Goal: Task Accomplishment & Management: Use online tool/utility

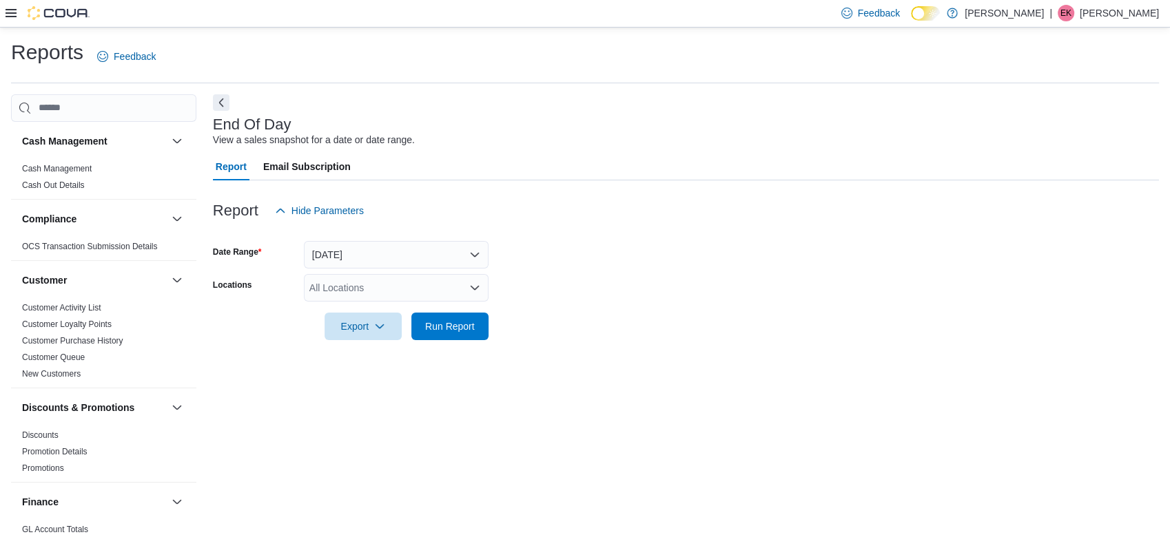
click at [360, 296] on div "All Locations" at bounding box center [396, 288] width 185 height 28
type input "****"
click at [353, 314] on span "Rose City Outpost" at bounding box center [372, 311] width 79 height 14
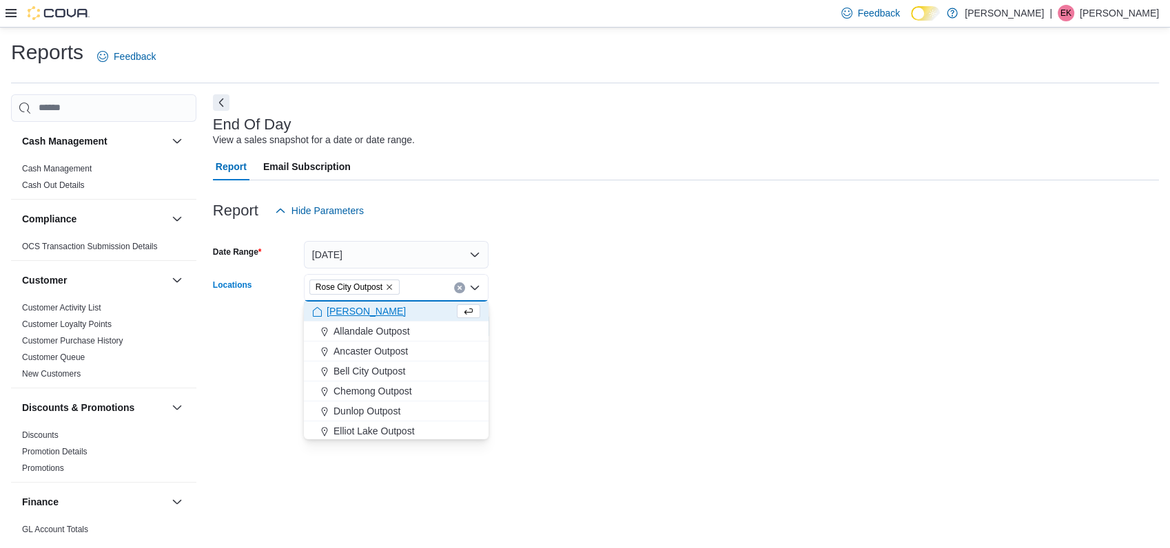
click at [646, 280] on form "Date Range [DATE] Locations [GEOGRAPHIC_DATA] Outpost Combo box. Selected. [GEO…" at bounding box center [686, 283] width 946 height 116
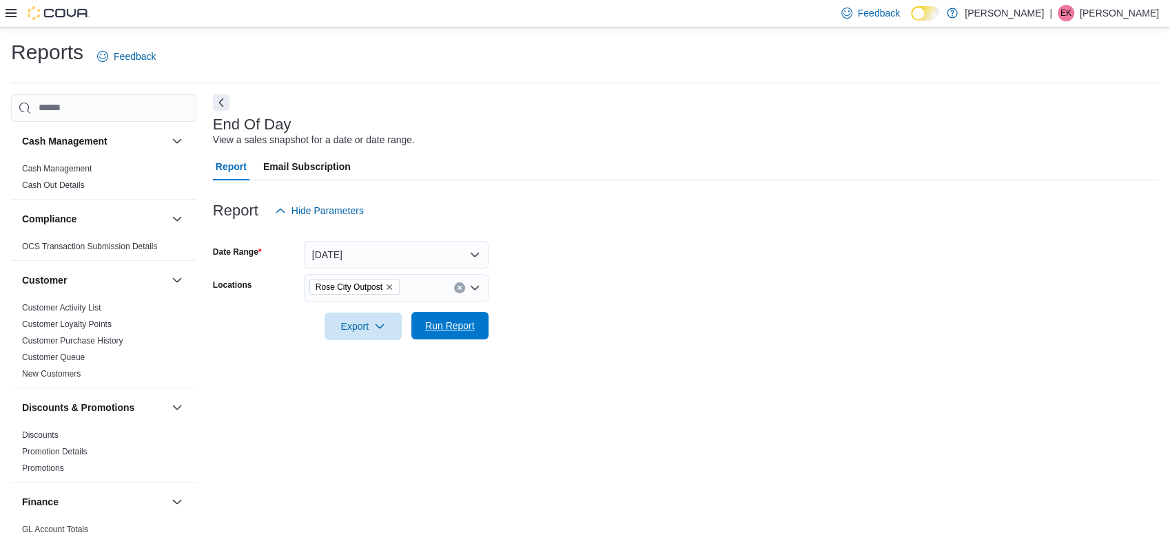
click at [440, 327] on span "Run Report" at bounding box center [450, 326] width 50 height 14
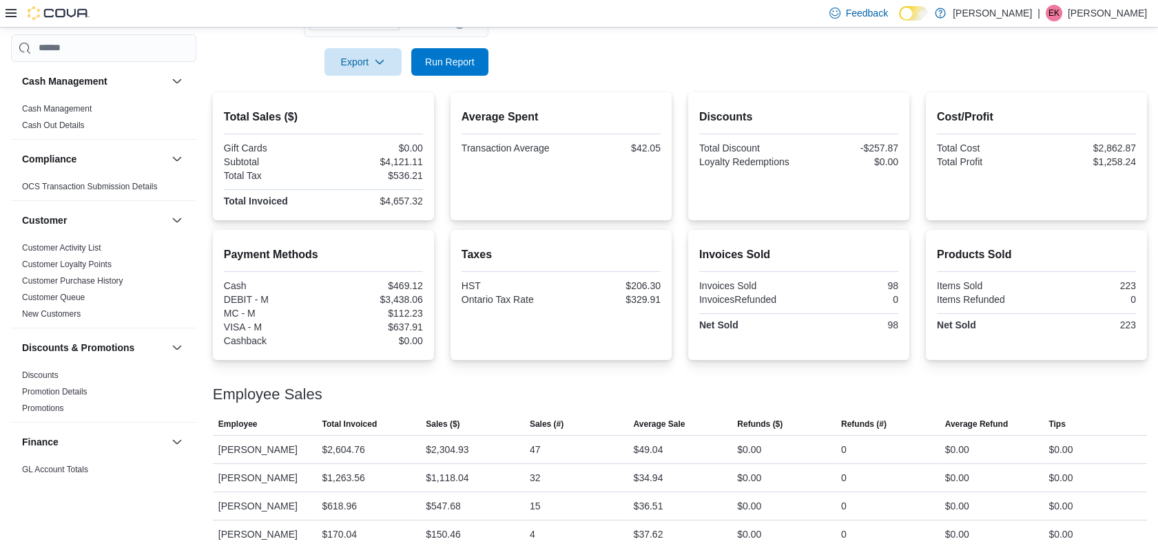
scroll to position [276, 0]
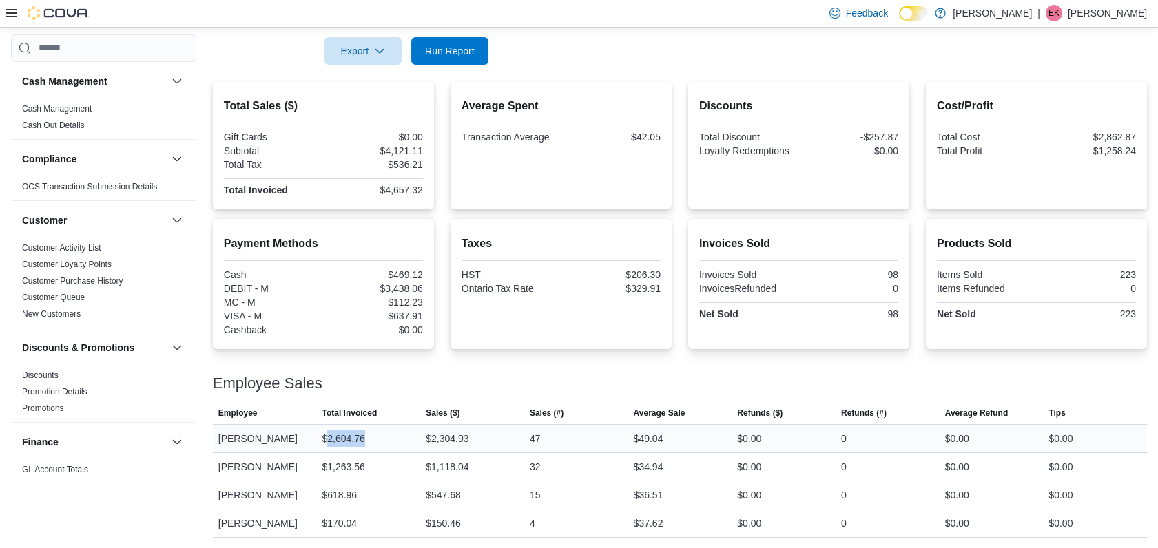
drag, startPoint x: 326, startPoint y: 439, endPoint x: 382, endPoint y: 437, distance: 56.5
click at [382, 437] on div "$2,604.76" at bounding box center [368, 439] width 104 height 28
drag, startPoint x: 382, startPoint y: 437, endPoint x: 369, endPoint y: 470, distance: 34.9
click at [369, 470] on div "$1,263.56" at bounding box center [368, 467] width 104 height 28
drag, startPoint x: 369, startPoint y: 470, endPoint x: 623, endPoint y: 369, distance: 273.4
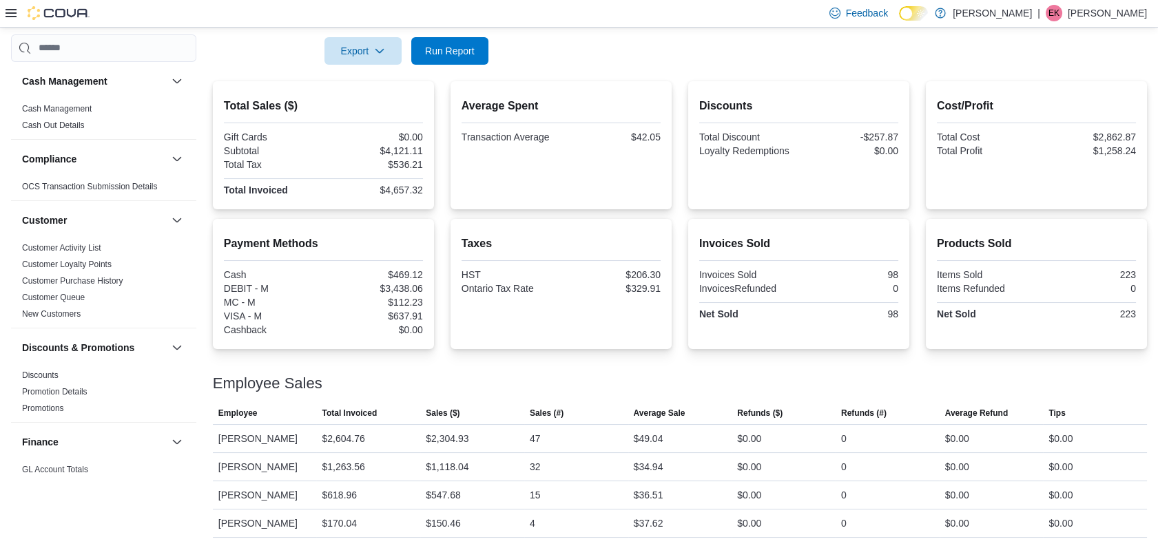
click at [623, 369] on div at bounding box center [680, 367] width 934 height 17
drag, startPoint x: 529, startPoint y: 530, endPoint x: 543, endPoint y: 529, distance: 13.8
click at [543, 529] on div "4" at bounding box center [576, 524] width 104 height 28
drag, startPoint x: 543, startPoint y: 529, endPoint x: 678, endPoint y: 373, distance: 206.6
click at [678, 373] on div at bounding box center [680, 367] width 934 height 17
